Goal: Task Accomplishment & Management: Manage account settings

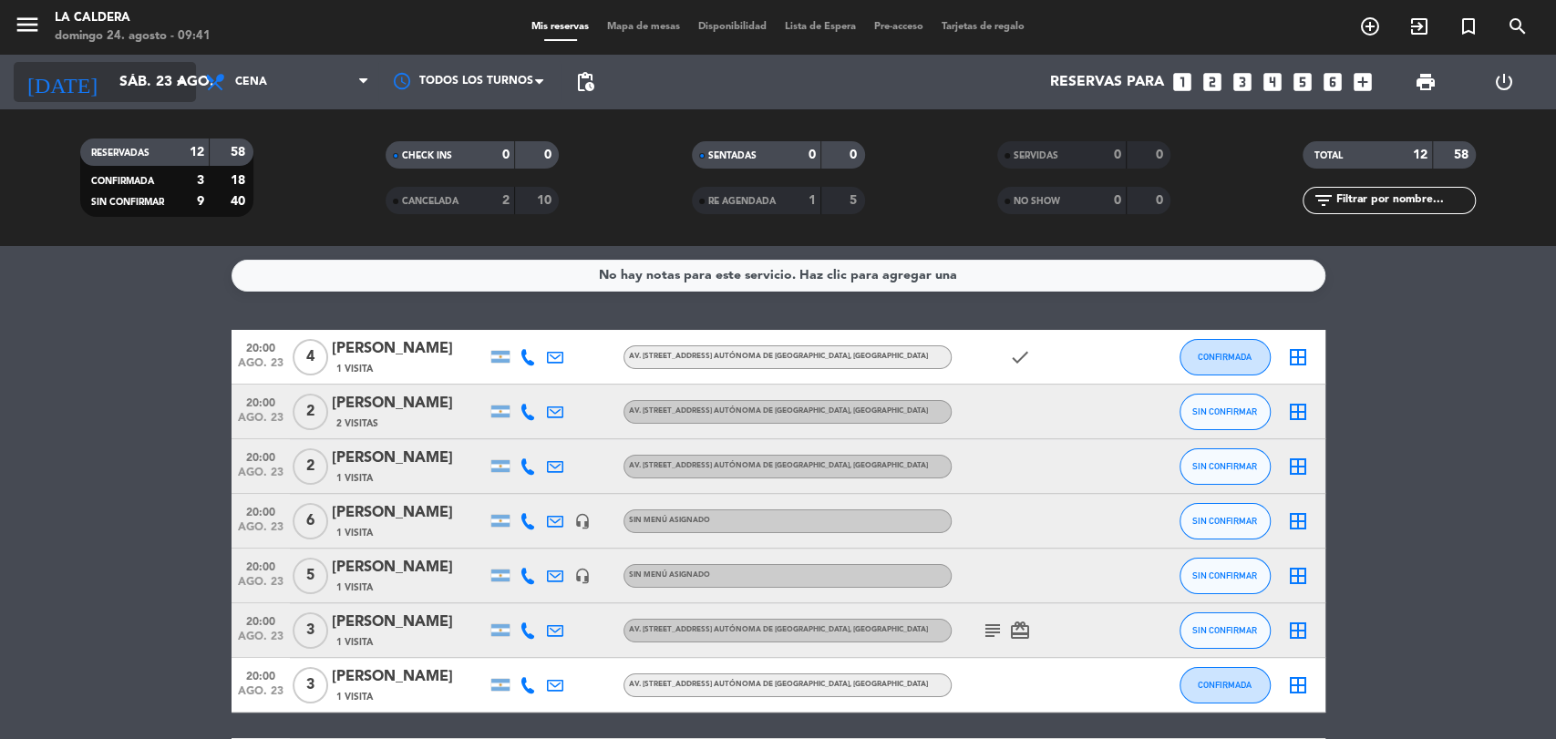
click at [172, 87] on icon "arrow_drop_down" at bounding box center [181, 82] width 22 height 22
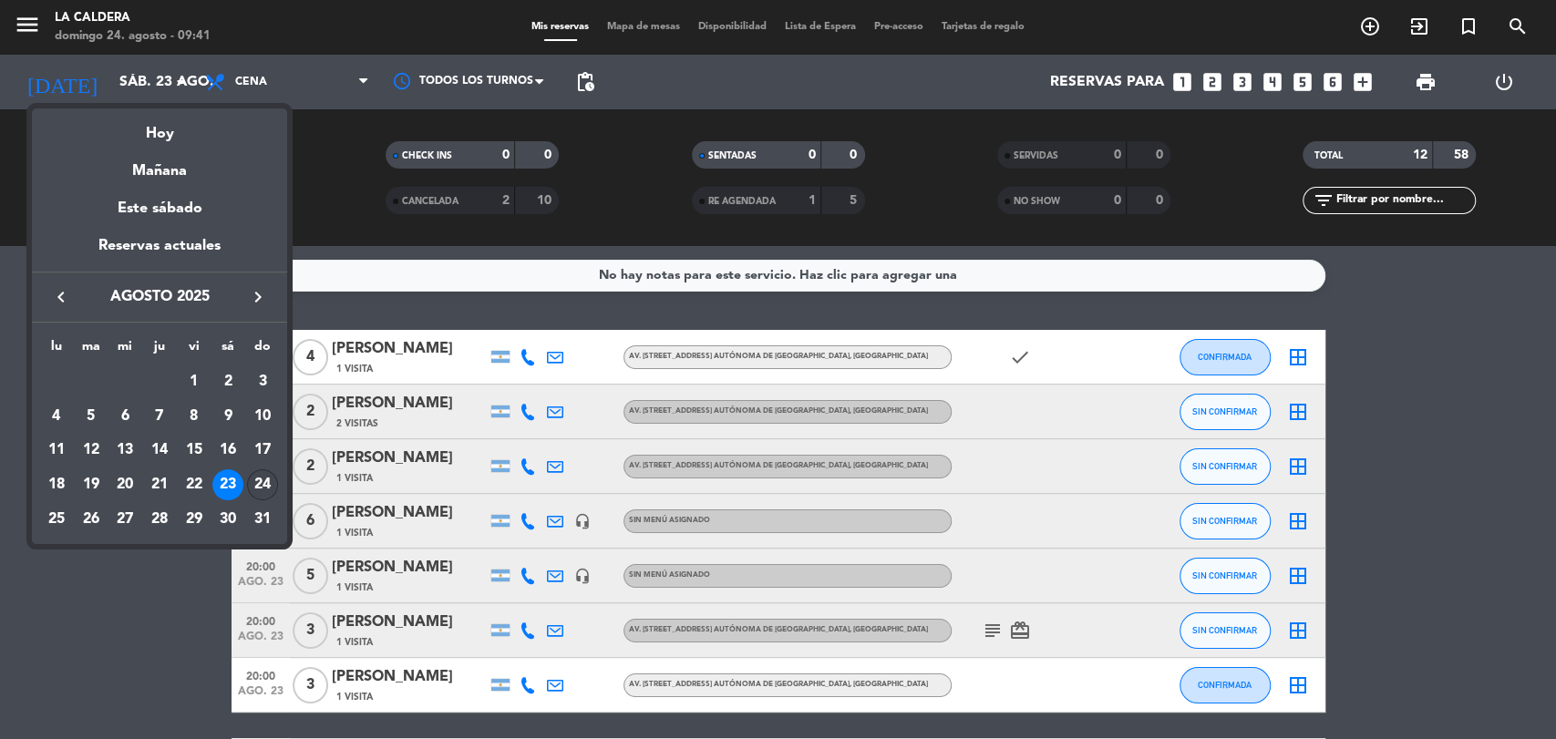
click at [265, 483] on div "24" at bounding box center [262, 485] width 31 height 31
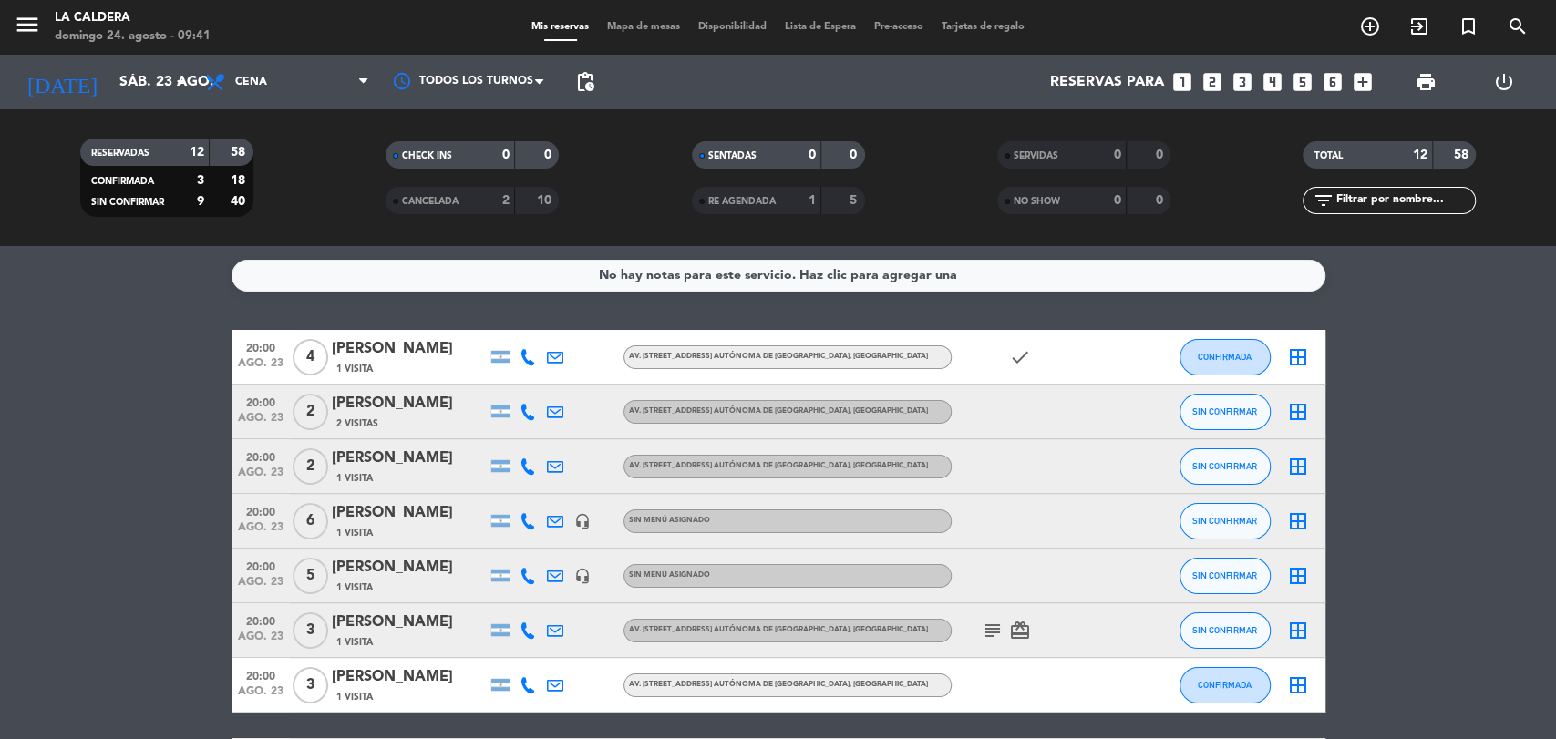
type input "dom. 24 ago."
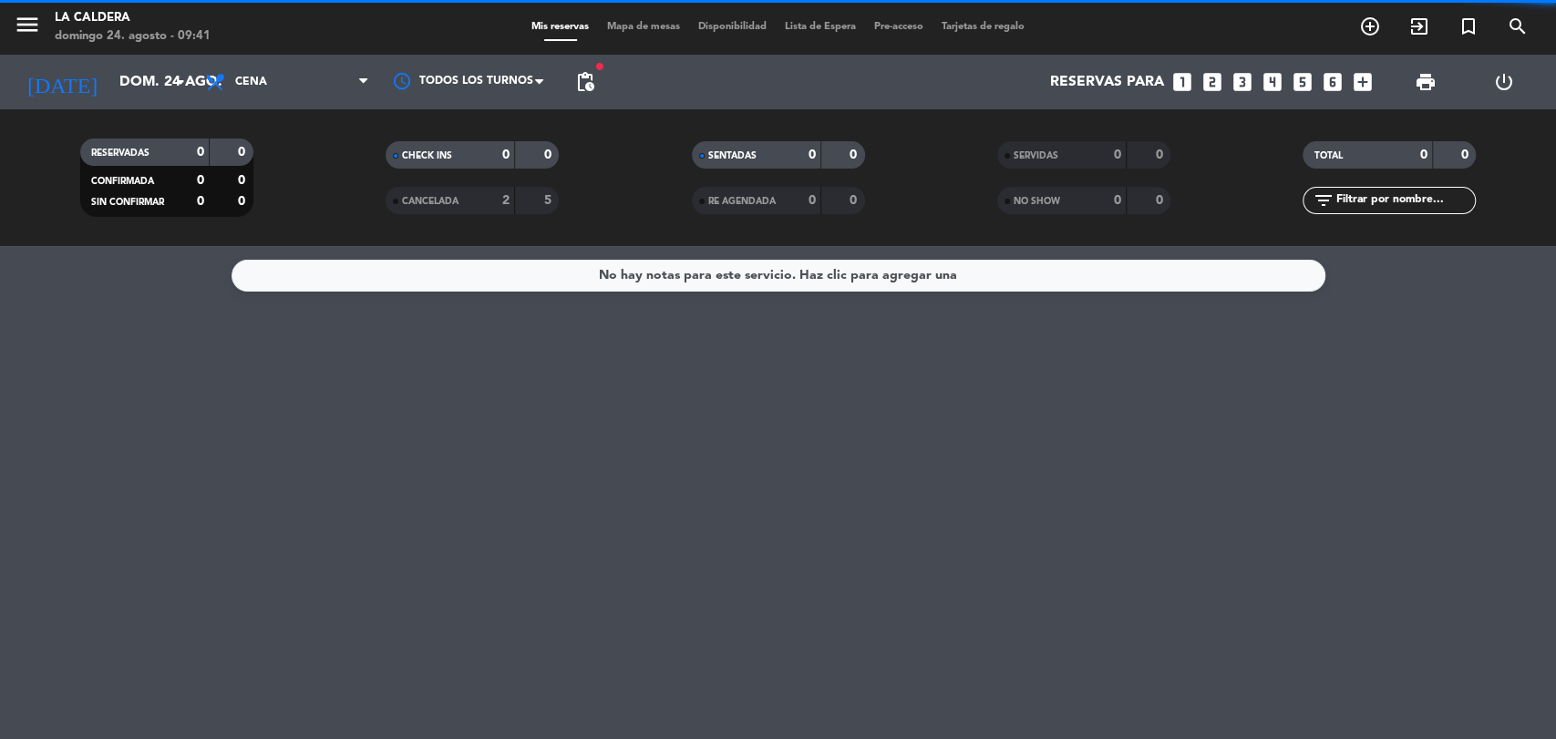
click at [299, 95] on span "Cena" at bounding box center [287, 82] width 182 height 40
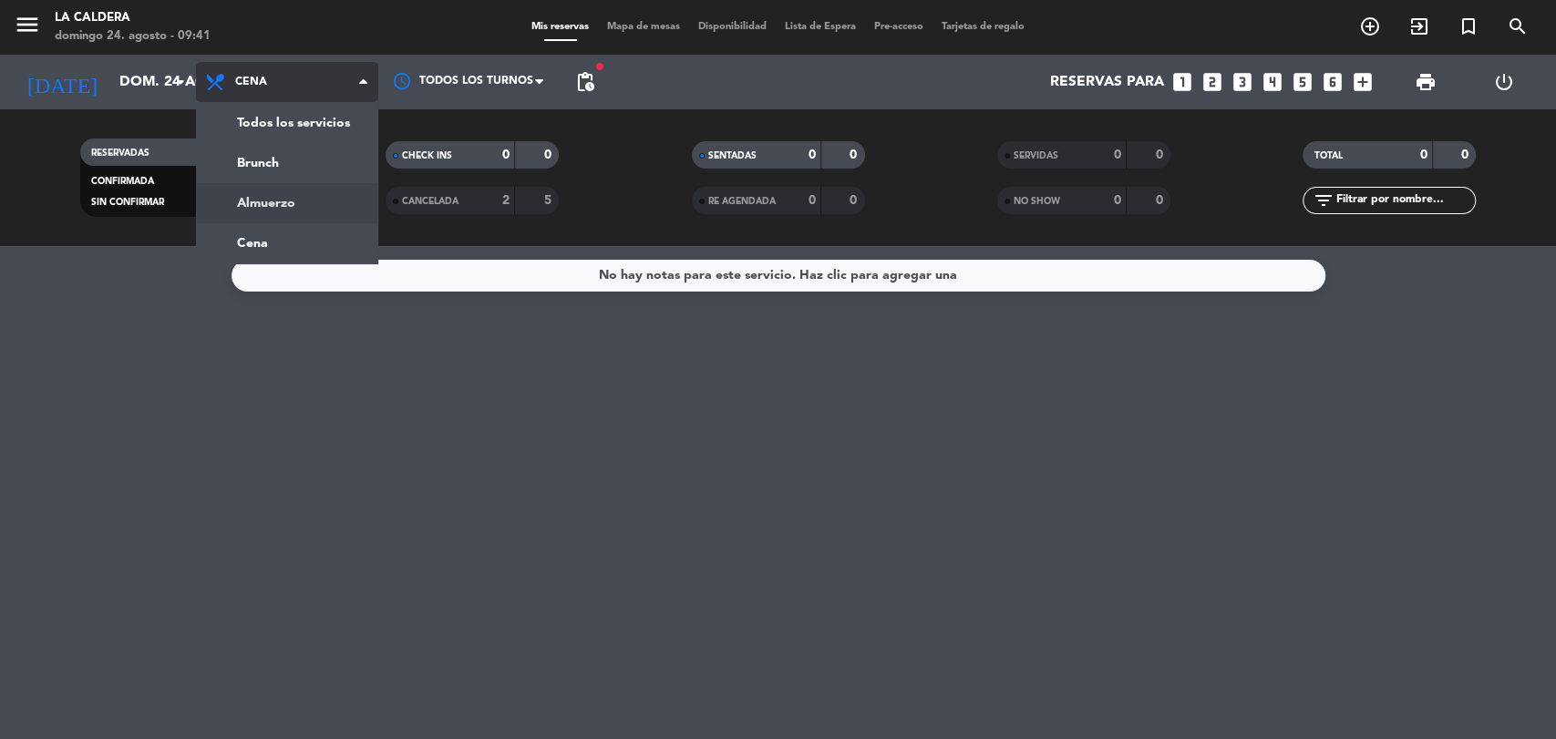
click at [279, 204] on div "menu La [PERSON_NAME][DATE] 24. agosto - 09:41 Mis reservas Mapa de mesas Dispo…" at bounding box center [778, 123] width 1556 height 246
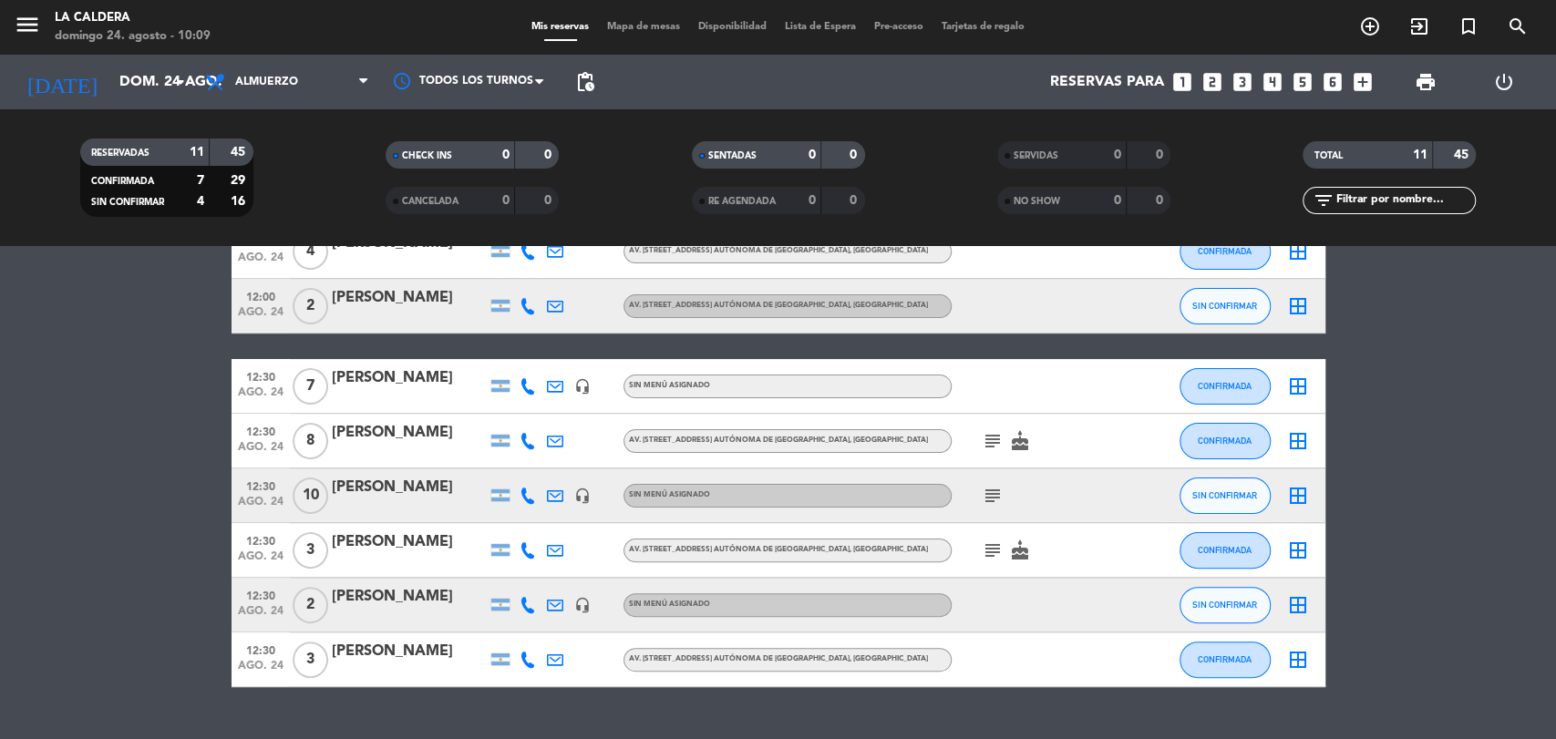
scroll to position [309, 0]
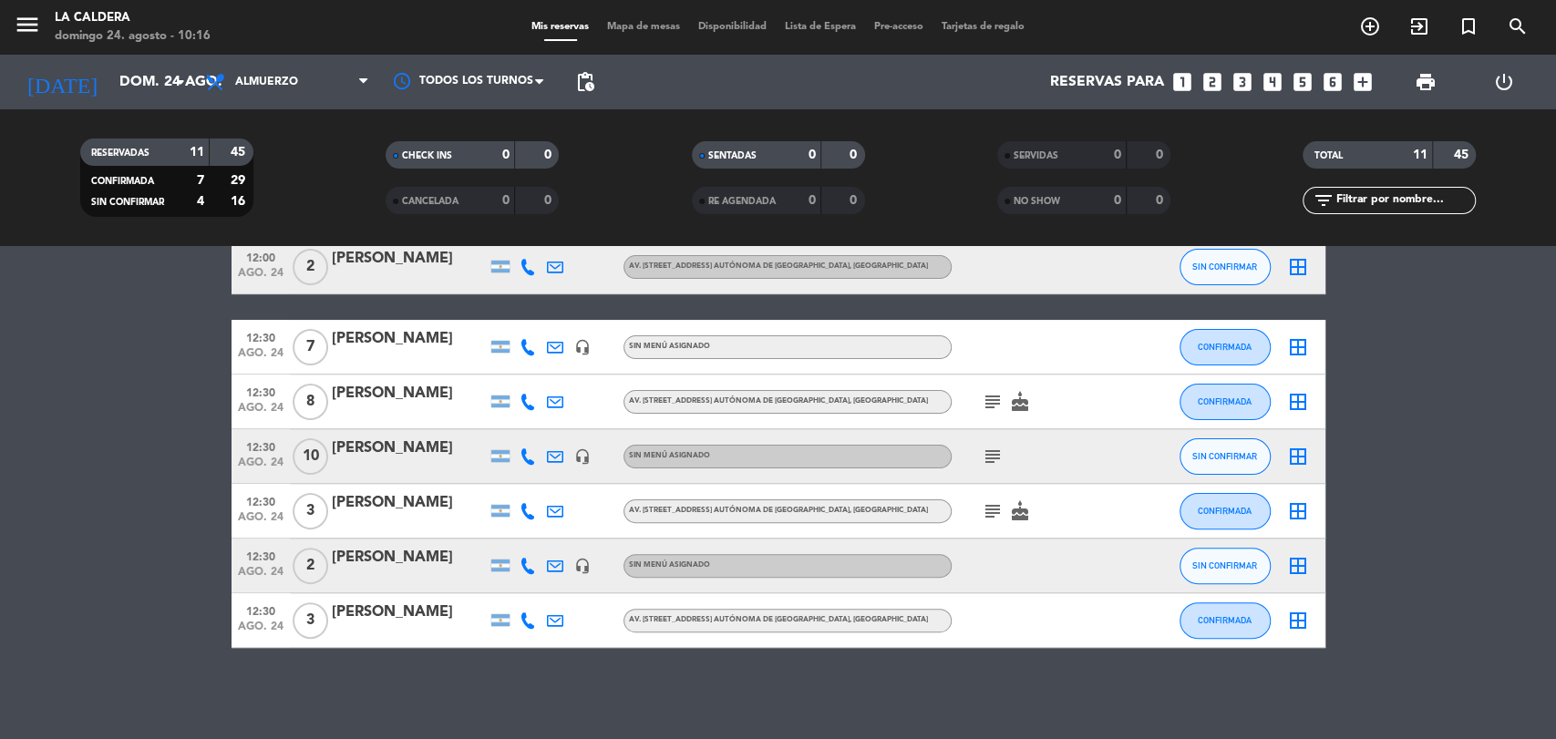
click at [997, 399] on icon "subject" at bounding box center [993, 402] width 22 height 22
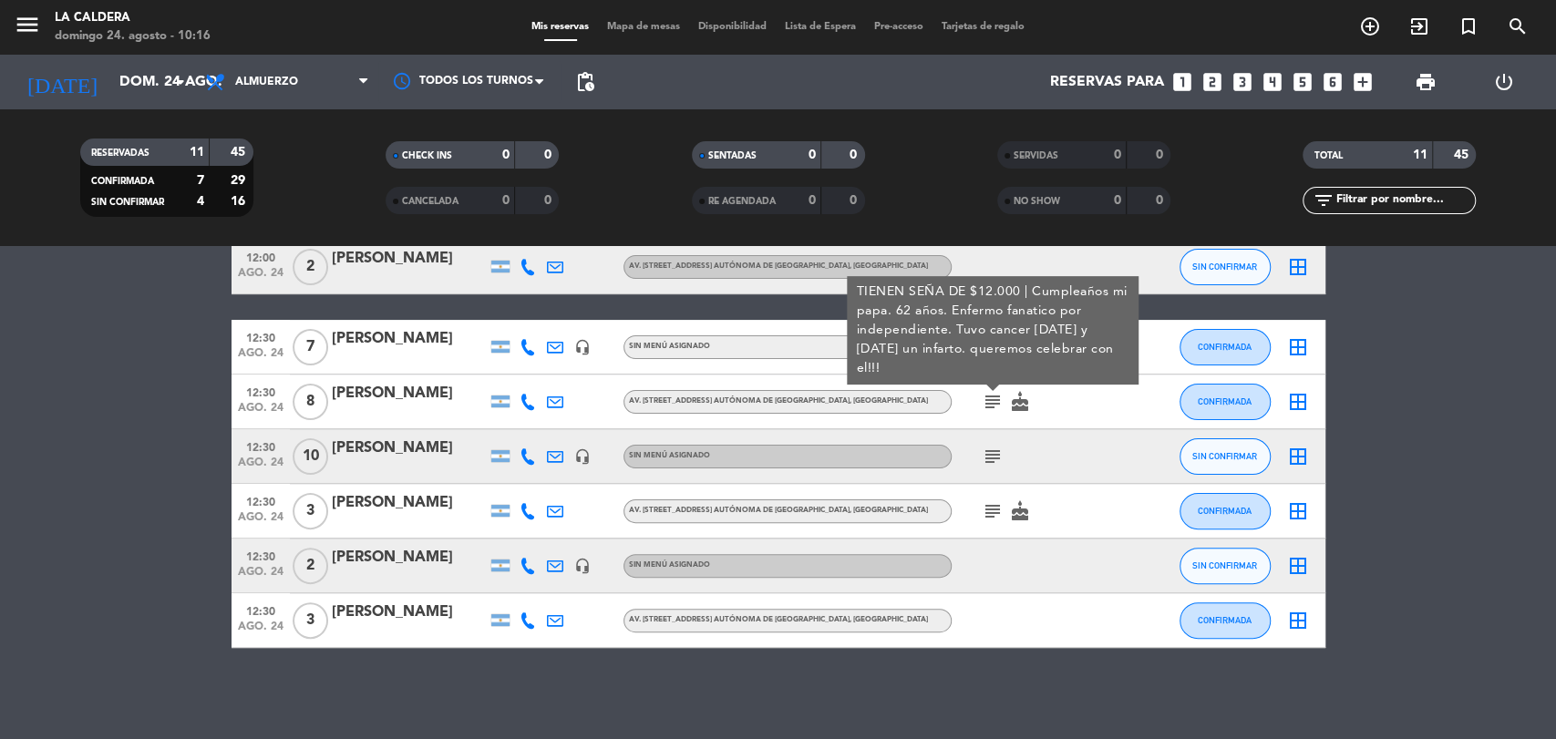
click at [987, 449] on icon "subject" at bounding box center [993, 457] width 22 height 22
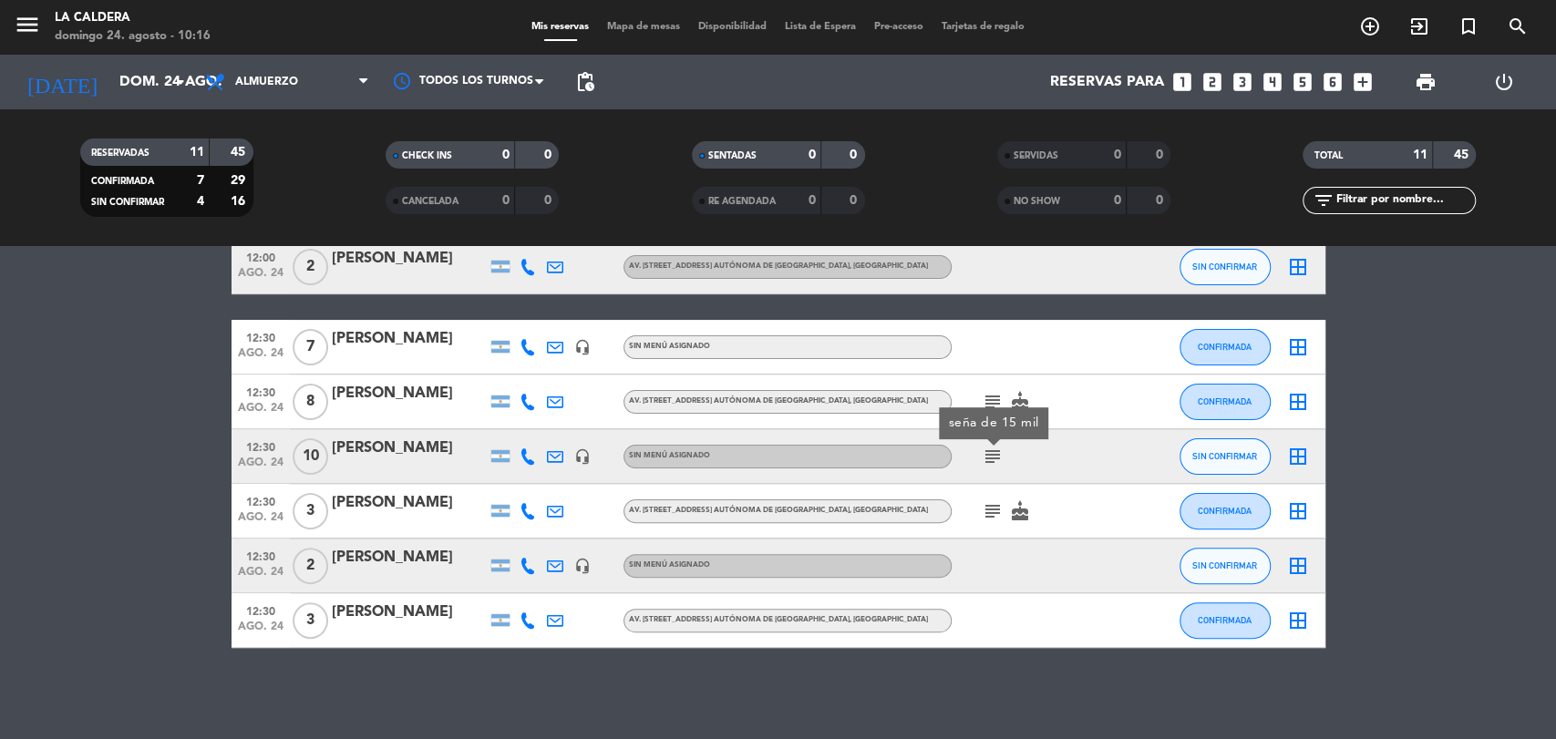
click at [1502, 566] on bookings-row "12:00 [DATE][STREET_ADDRESS][PERSON_NAME] [STREET_ADDRESS] Autónoma de [GEOGRAP…" at bounding box center [778, 334] width 1556 height 627
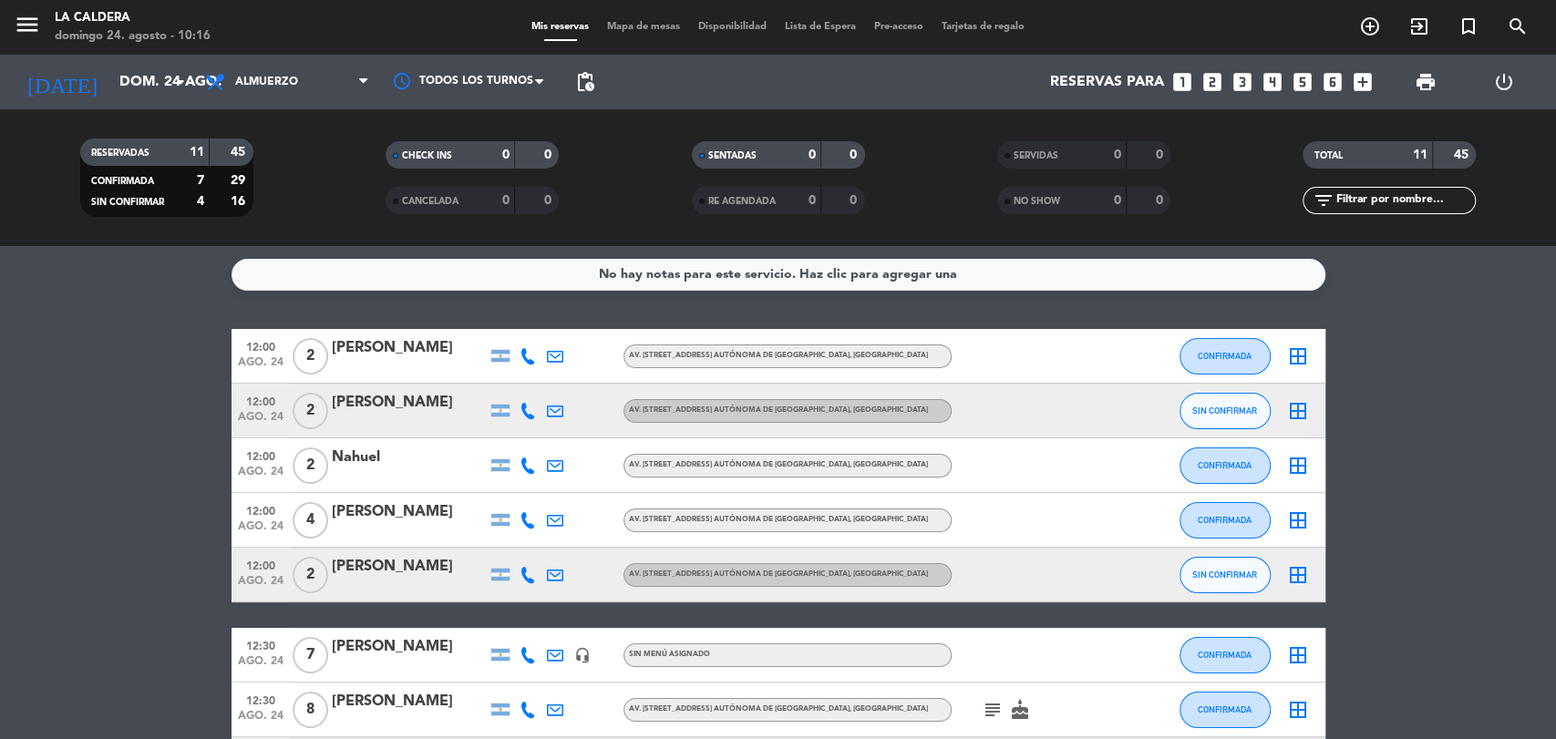
scroll to position [0, 0]
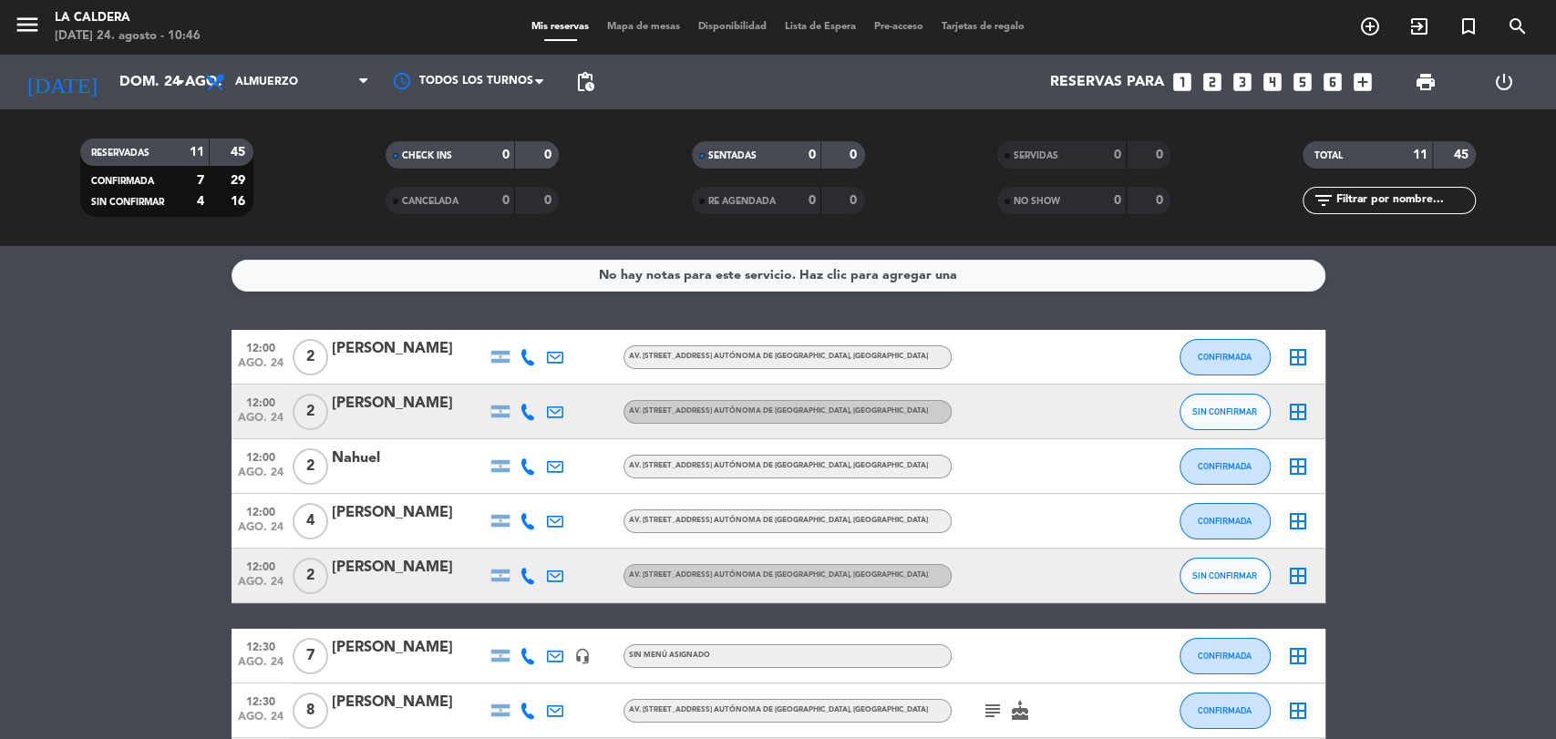
drag, startPoint x: 1539, startPoint y: 2, endPoint x: 1403, endPoint y: 726, distance: 736.6
click at [1400, 728] on bookings-row "12:00 [DATE][STREET_ADDRESS][PERSON_NAME] [STREET_ADDRESS] Autónoma de [GEOGRAP…" at bounding box center [778, 643] width 1556 height 627
click at [1430, 82] on span "print" at bounding box center [1426, 82] width 22 height 22
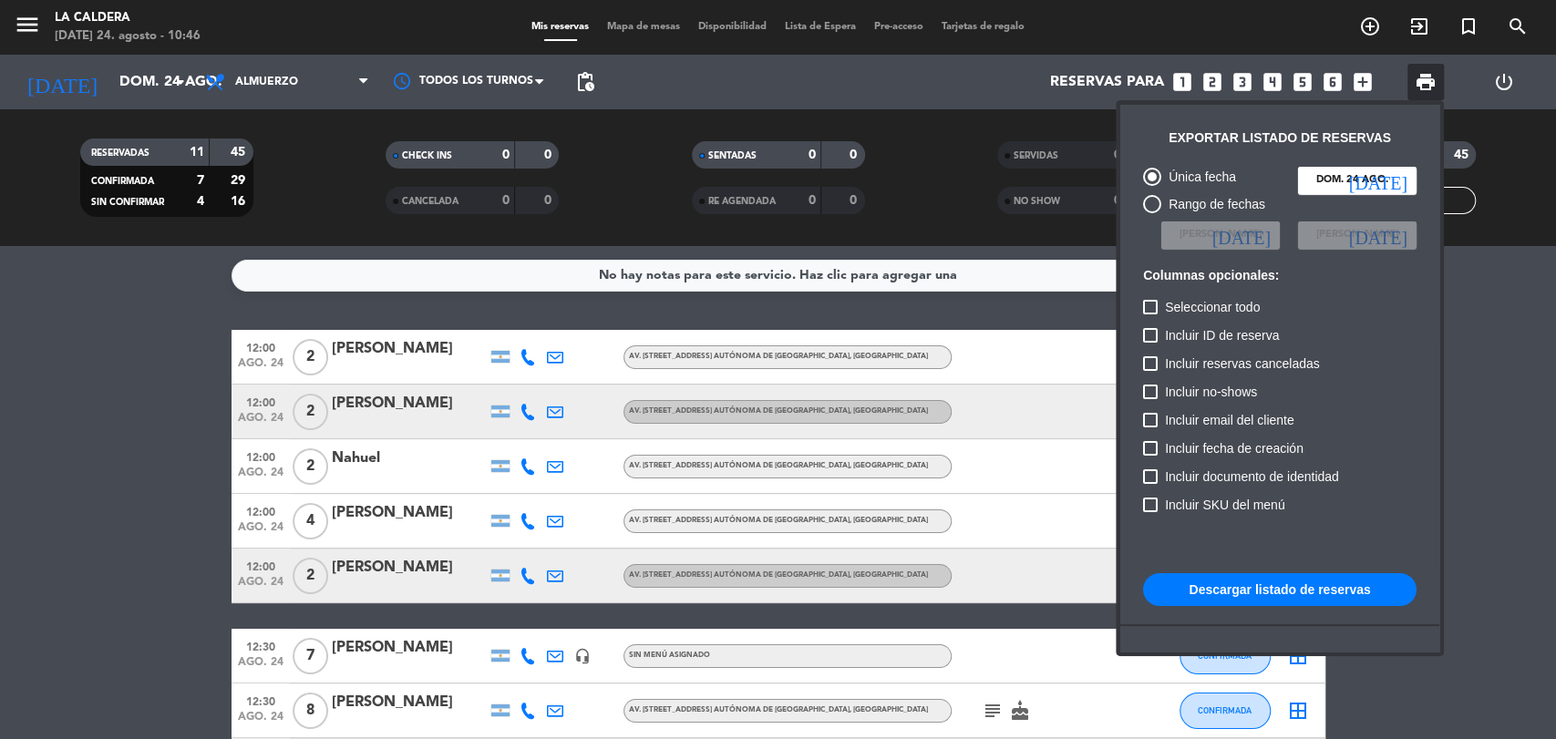
click at [1244, 590] on button "Descargar listado de reservas" at bounding box center [1280, 589] width 274 height 33
